Goal: Information Seeking & Learning: Learn about a topic

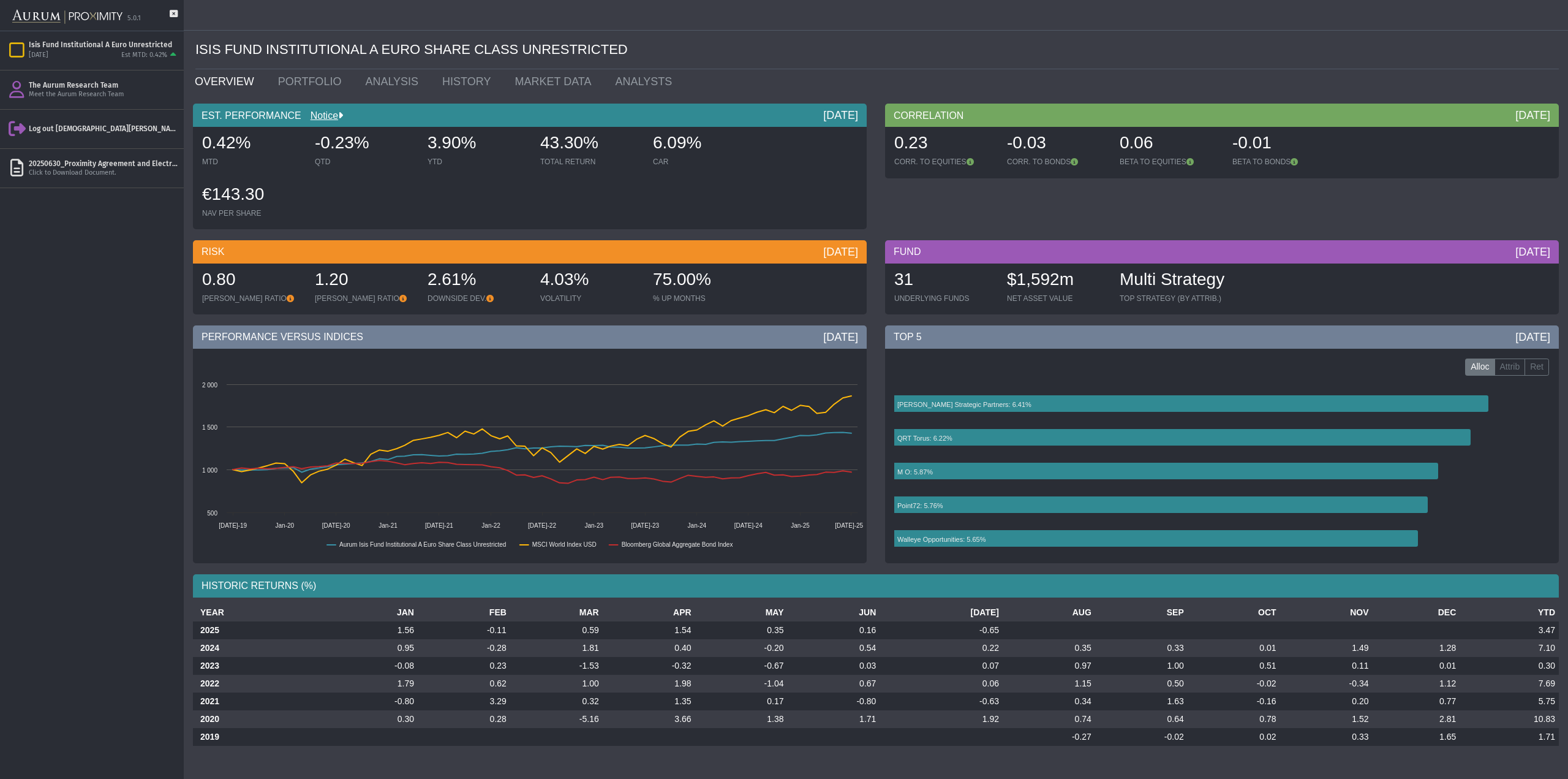
drag, startPoint x: 0, startPoint y: 0, endPoint x: 731, endPoint y: 38, distance: 732.0
click at [731, 38] on div "ISIS FUND INSTITUTIONAL A EURO SHARE CLASS UNRESTRICTED" at bounding box center [877, 51] width 1364 height 39
click at [250, 51] on div "ISIS FUND INSTITUTIONAL A EURO SHARE CLASS UNRESTRICTED" at bounding box center [877, 51] width 1364 height 39
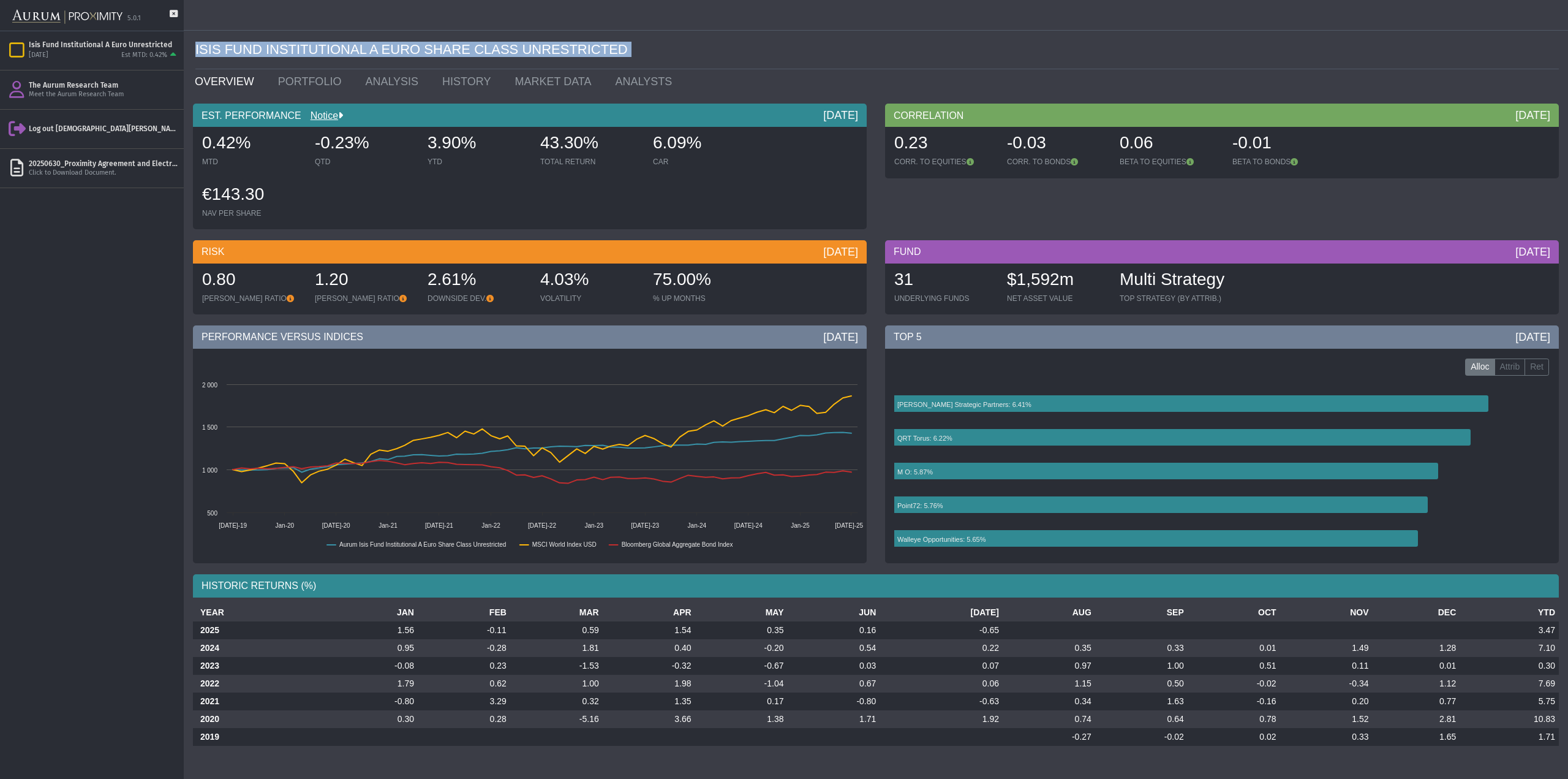
click at [250, 51] on div "ISIS FUND INSTITUTIONAL A EURO SHARE CLASS UNRESTRICTED" at bounding box center [877, 51] width 1364 height 39
click at [439, 43] on div "ISIS FUND INSTITUTIONAL A EURO SHARE CLASS UNRESTRICTED" at bounding box center [877, 51] width 1364 height 39
click at [573, 43] on div "ISIS FUND INSTITUTIONAL A EURO SHARE CLASS UNRESTRICTED" at bounding box center [877, 51] width 1364 height 39
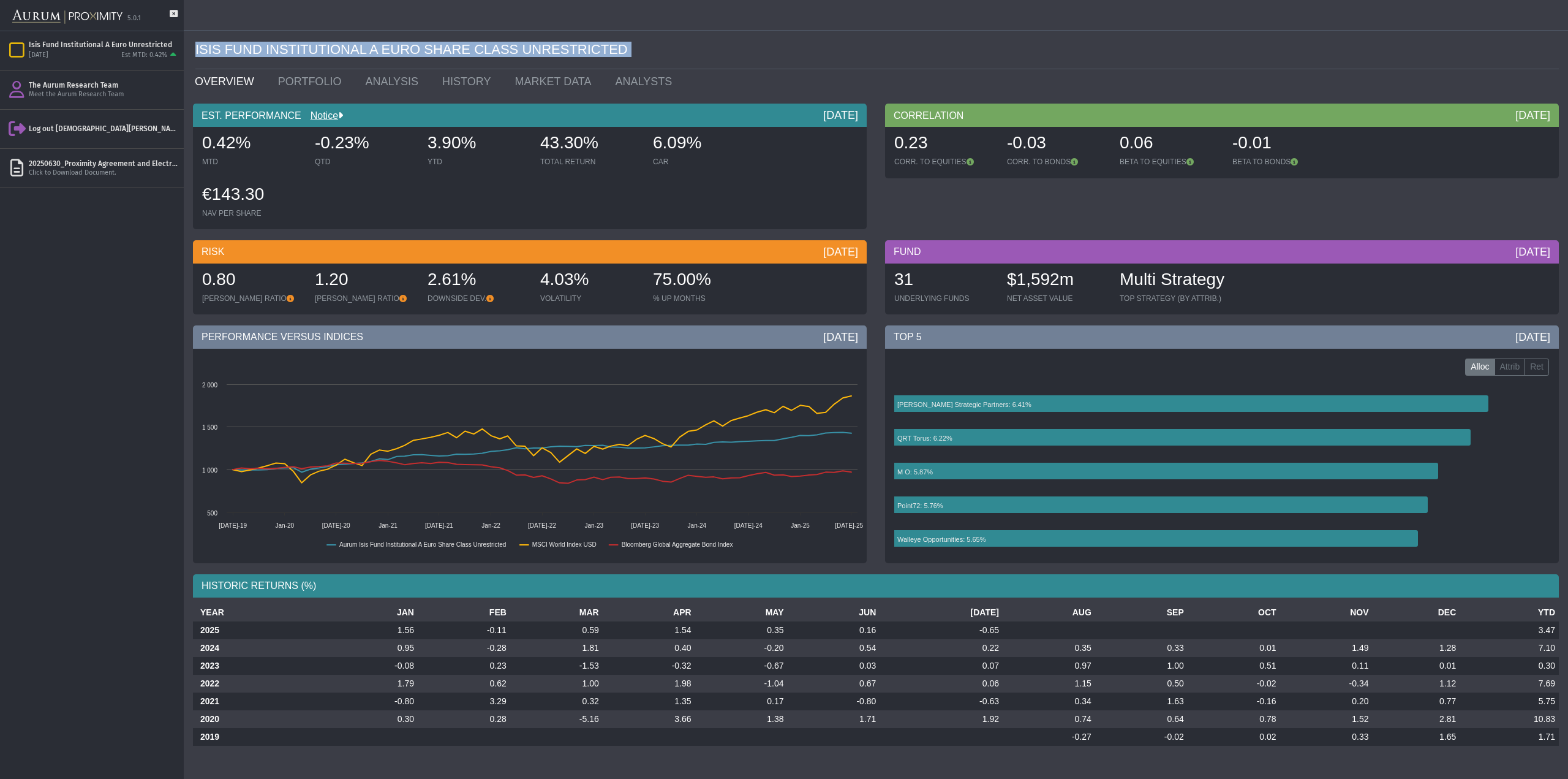
click at [573, 43] on div "ISIS FUND INSTITUTIONAL A EURO SHARE CLASS UNRESTRICTED" at bounding box center [877, 51] width 1364 height 39
click at [622, 48] on div "ISIS FUND INSTITUTIONAL A EURO SHARE CLASS UNRESTRICTED" at bounding box center [877, 51] width 1364 height 39
drag, startPoint x: 665, startPoint y: 48, endPoint x: 158, endPoint y: 51, distance: 507.0
click at [158, 51] on mat-sidenav-container "5.0.1 Pull down to refresh... Release to refresh... Refreshing... Isis Fund Ins…" at bounding box center [784, 390] width 1568 height 779
click at [498, 51] on div "ISIS FUND INSTITUTIONAL A EURO SHARE CLASS UNRESTRICTED" at bounding box center [877, 51] width 1364 height 39
